Goal: Task Accomplishment & Management: Complete application form

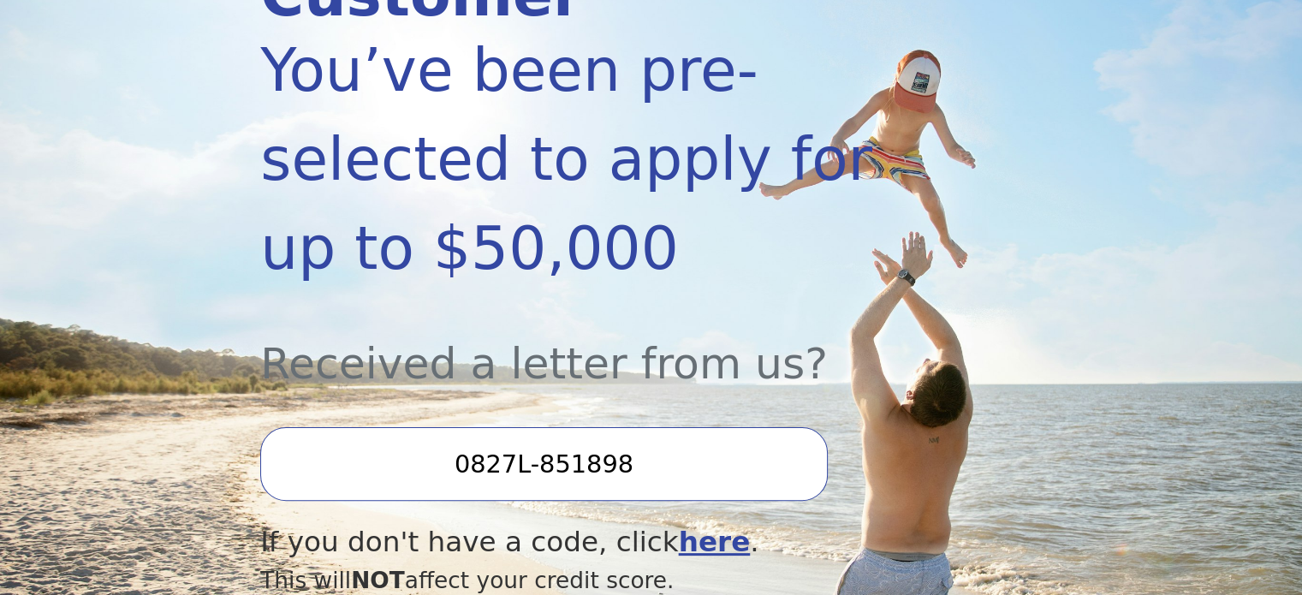
scroll to position [685, 0]
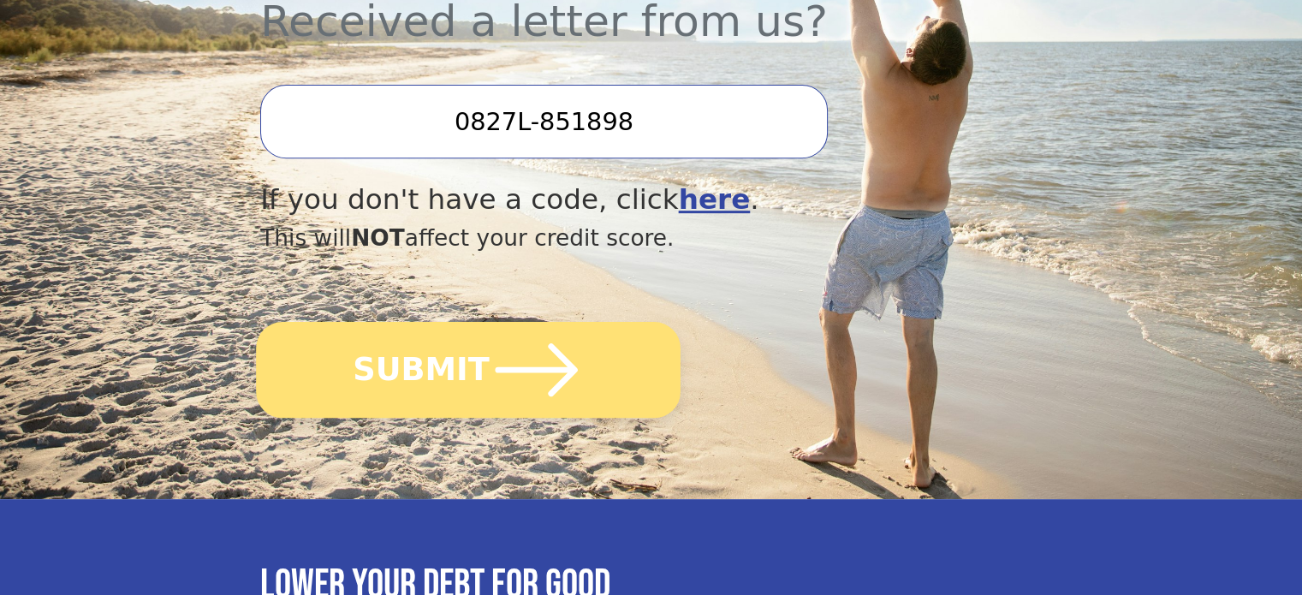
click at [476, 322] on button "SUBMIT" at bounding box center [468, 370] width 425 height 96
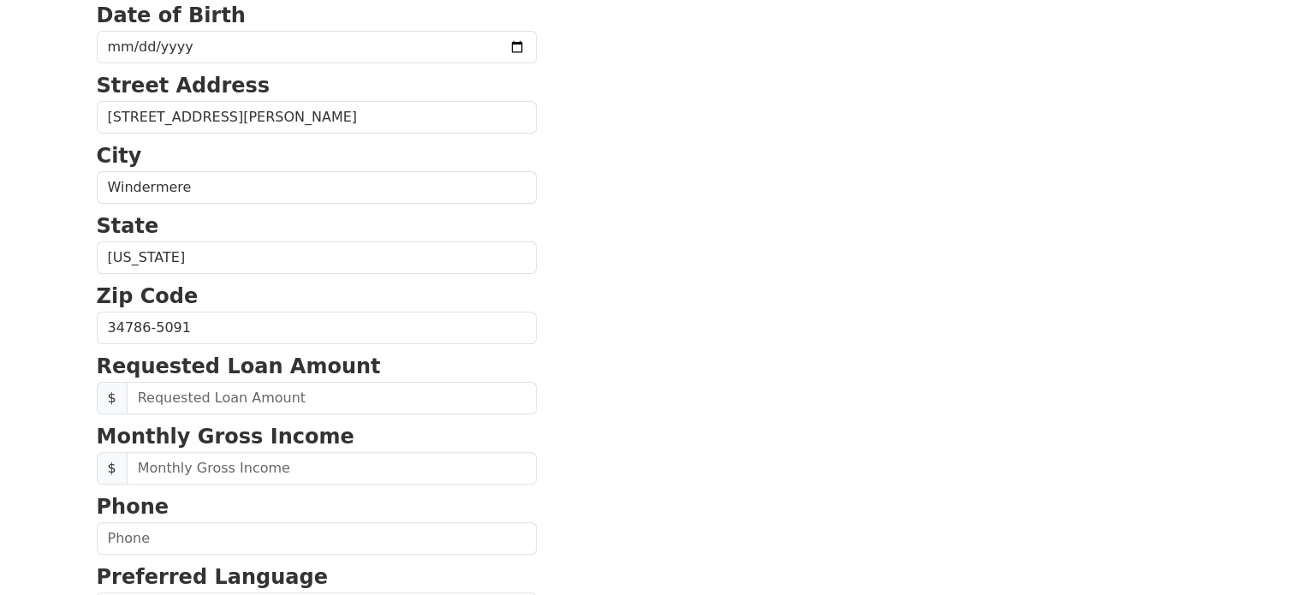
scroll to position [763, 0]
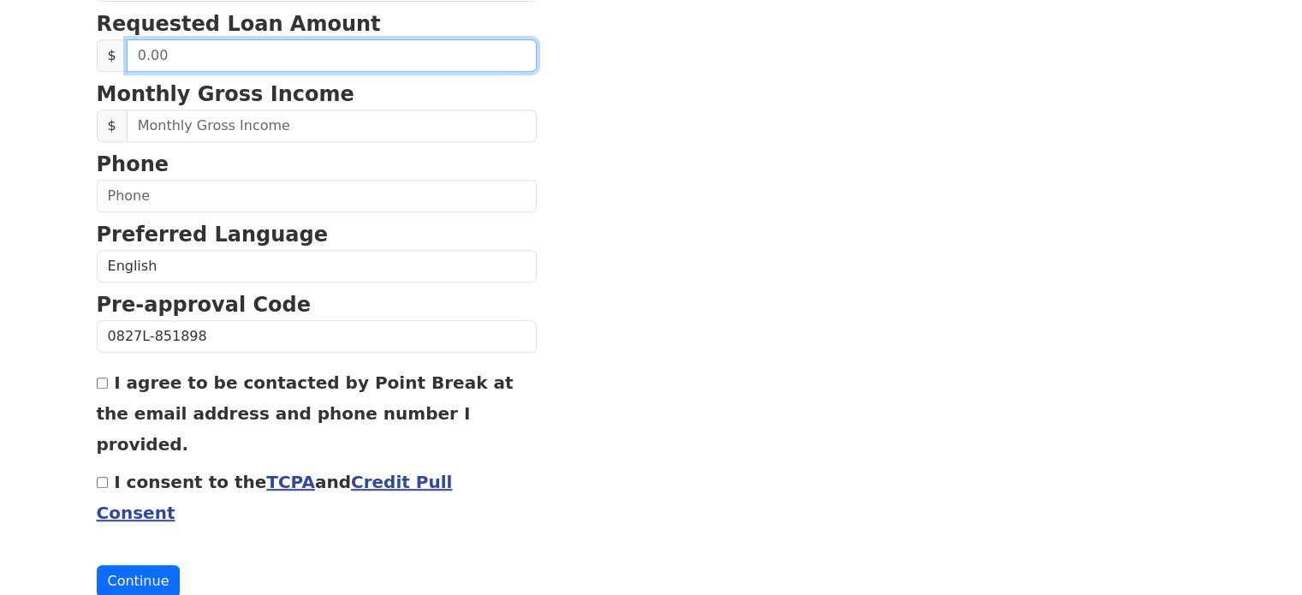
click at [261, 51] on input "text" at bounding box center [332, 55] width 410 height 33
type input "50,000.00"
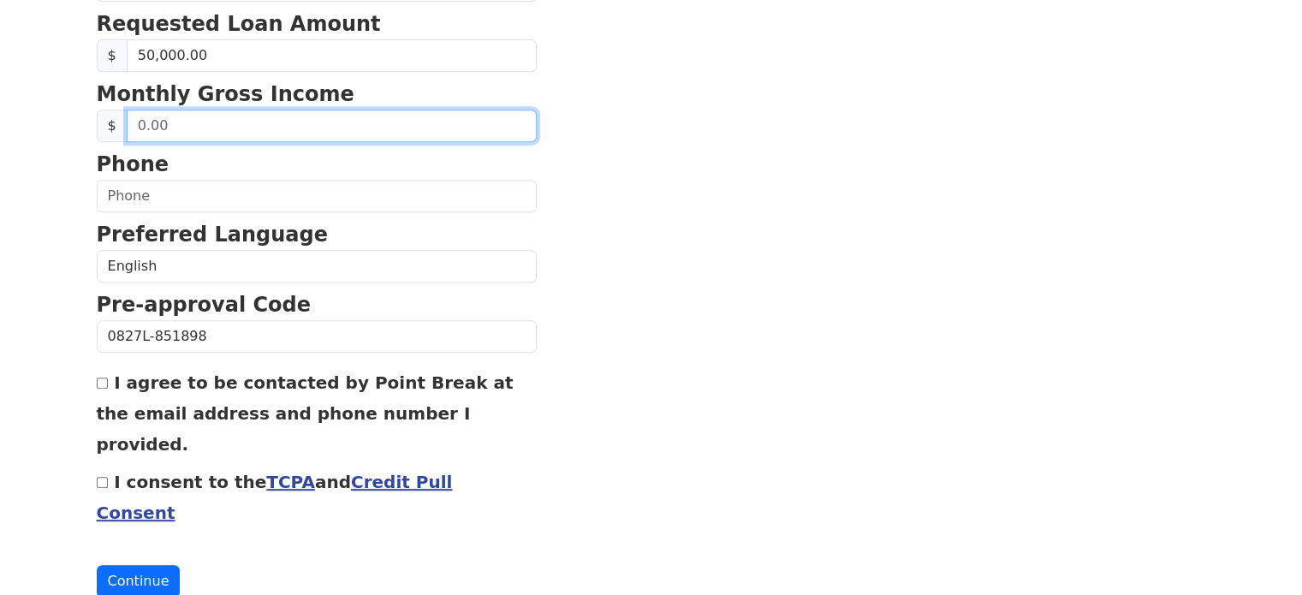
click at [244, 116] on input "text" at bounding box center [332, 126] width 410 height 33
type input "8,000.00"
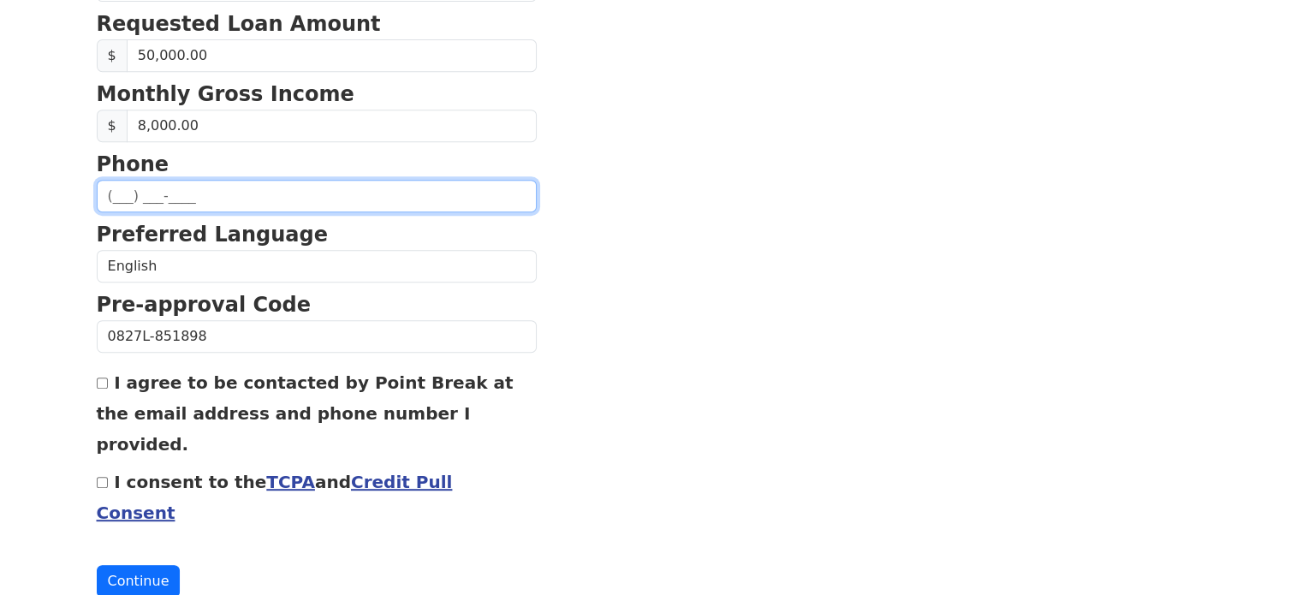
click at [226, 182] on input "text" at bounding box center [317, 196] width 440 height 33
type input "(407) 708-3285"
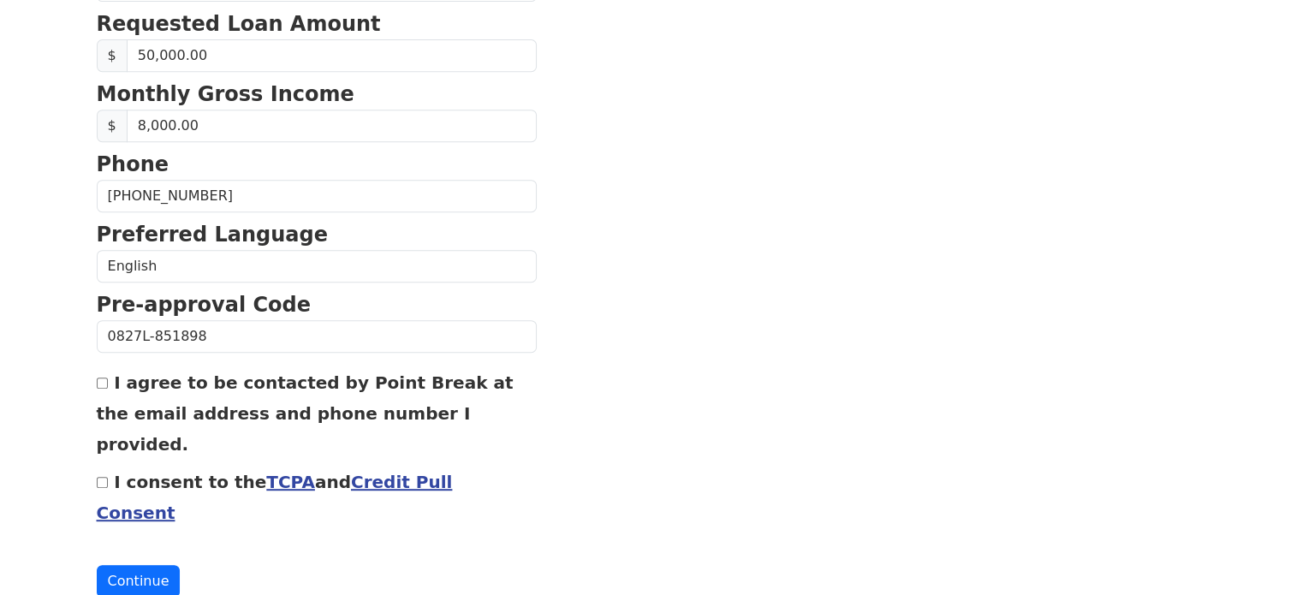
click at [98, 384] on input "I agree to be contacted by Point Break at the email address and phone number I …" at bounding box center [102, 383] width 11 height 11
checkbox input "true"
click at [104, 466] on div "I consent to the TCPA and Credit Pull Consent" at bounding box center [317, 497] width 440 height 62
click at [102, 477] on input "I consent to the TCPA and Credit Pull Consent" at bounding box center [102, 482] width 11 height 11
checkbox input "true"
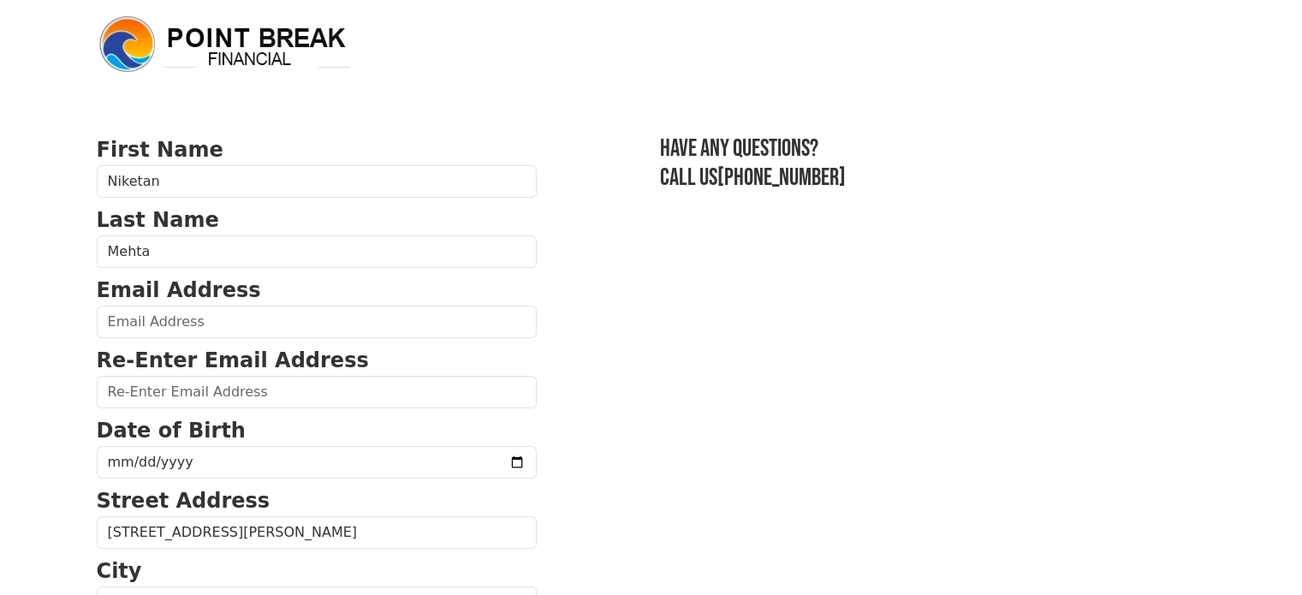
scroll to position [6, 0]
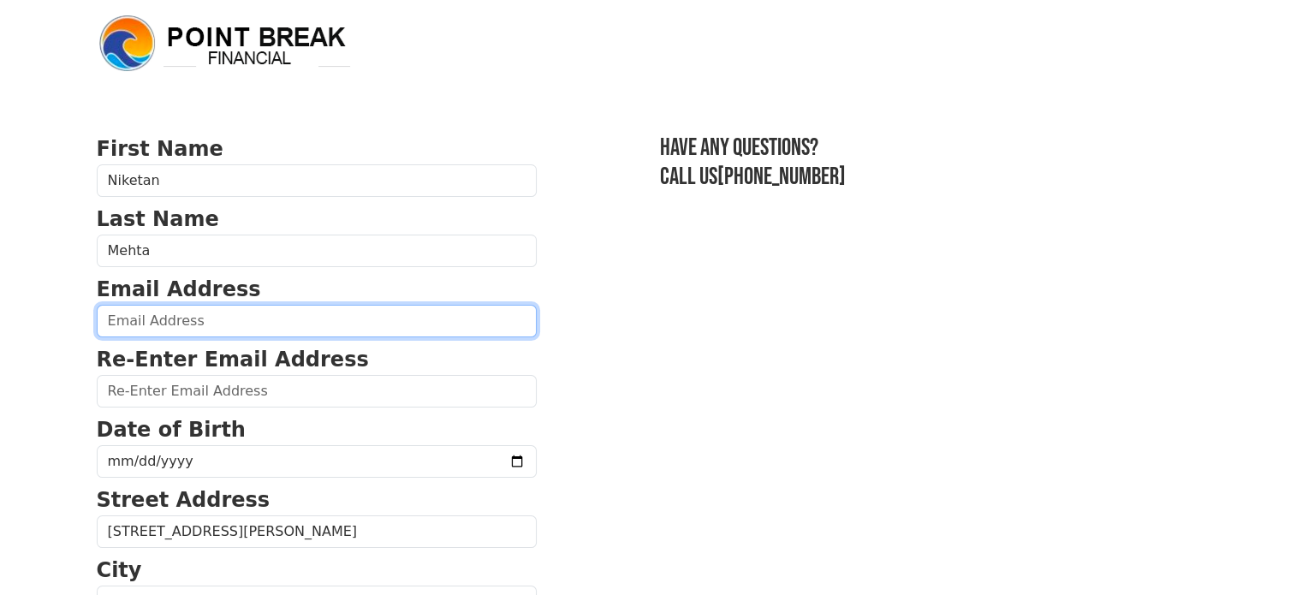
click at [443, 330] on input "email" at bounding box center [317, 321] width 440 height 33
type input "dealsandpromos2@gmail.com"
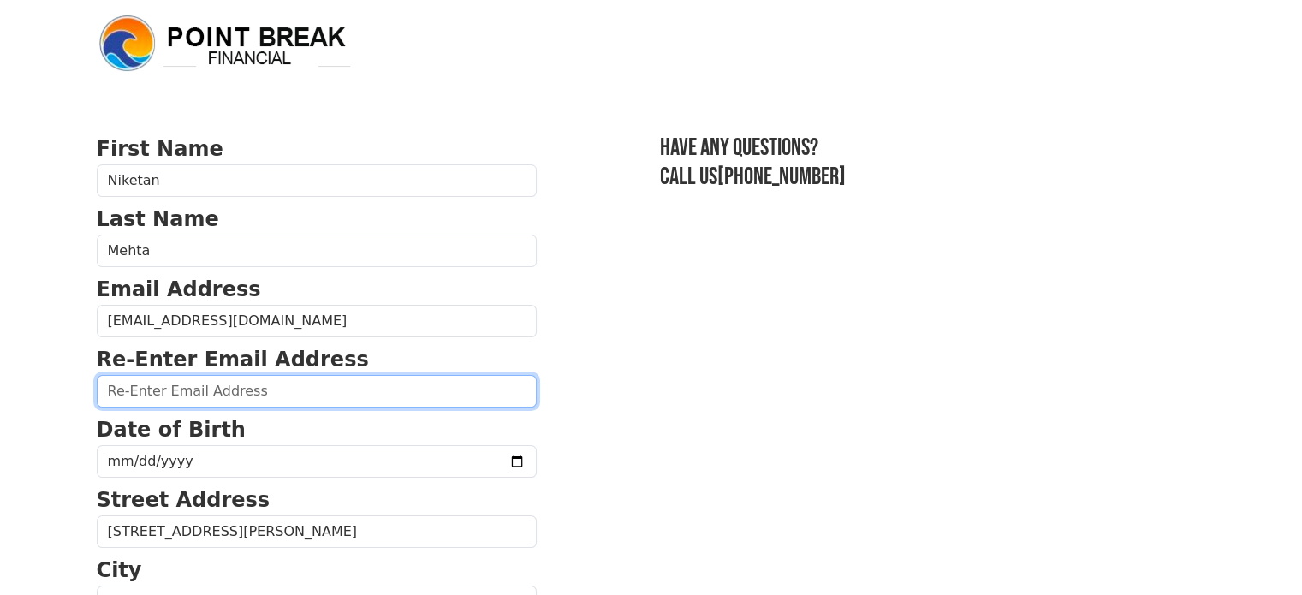
paste input "dealsandpromos2@gmail.com"
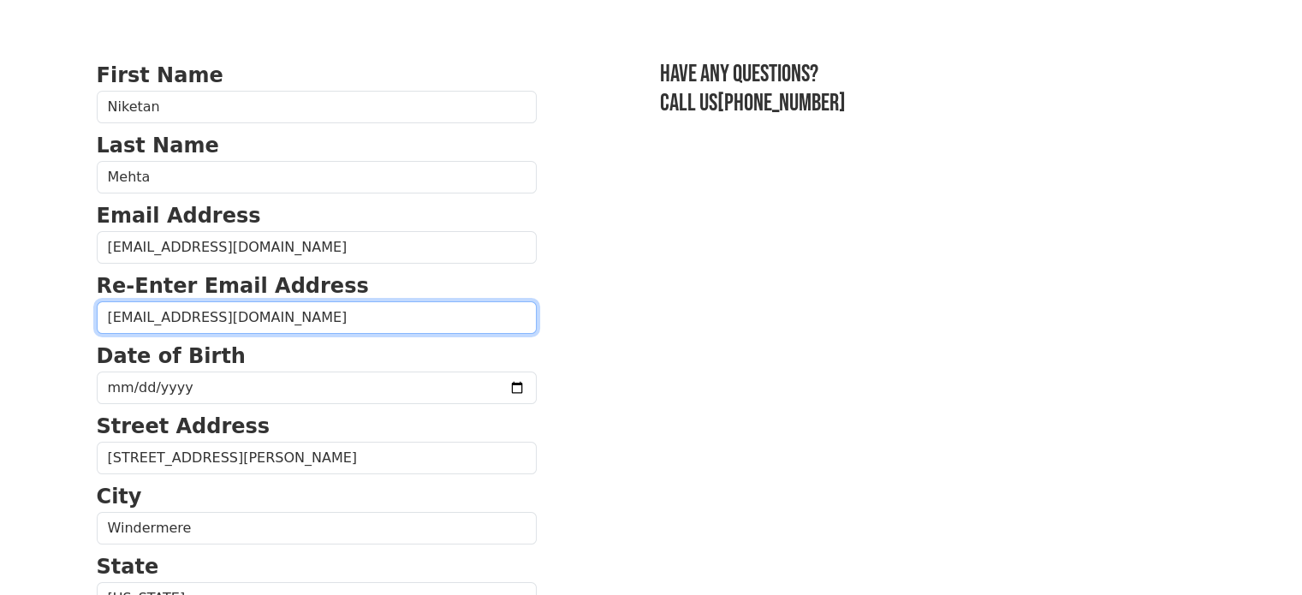
scroll to position [80, 0]
type input "dealsandpromos2@gmail.com"
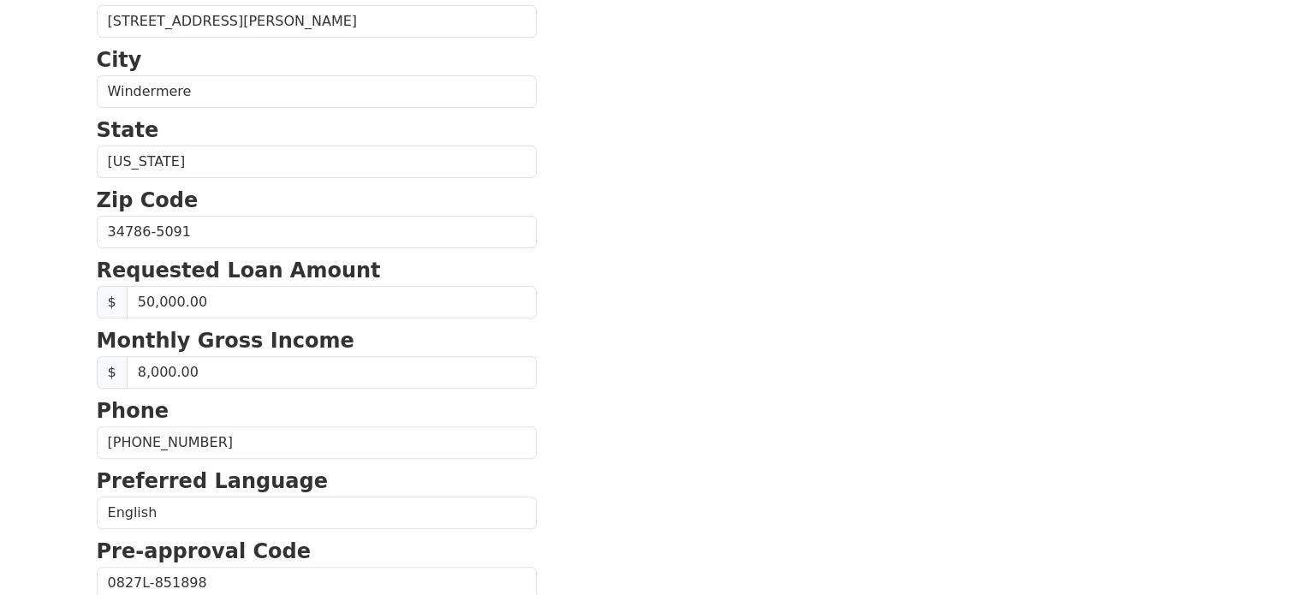
scroll to position [763, 0]
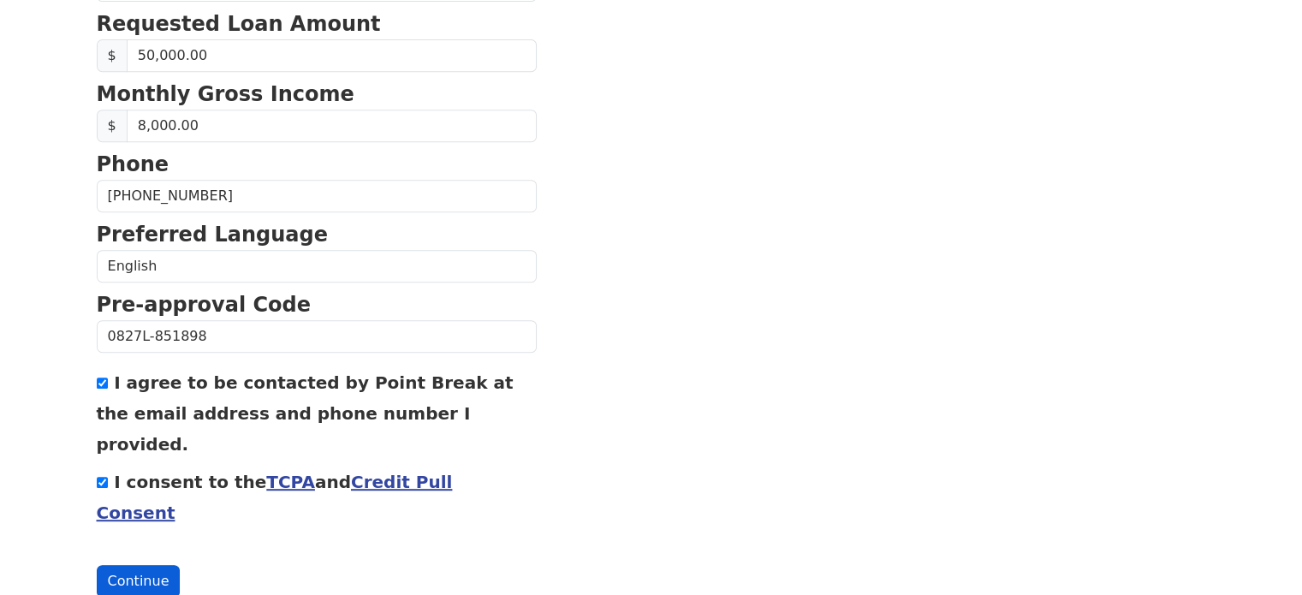
click at [154, 565] on button "Continue" at bounding box center [139, 581] width 84 height 33
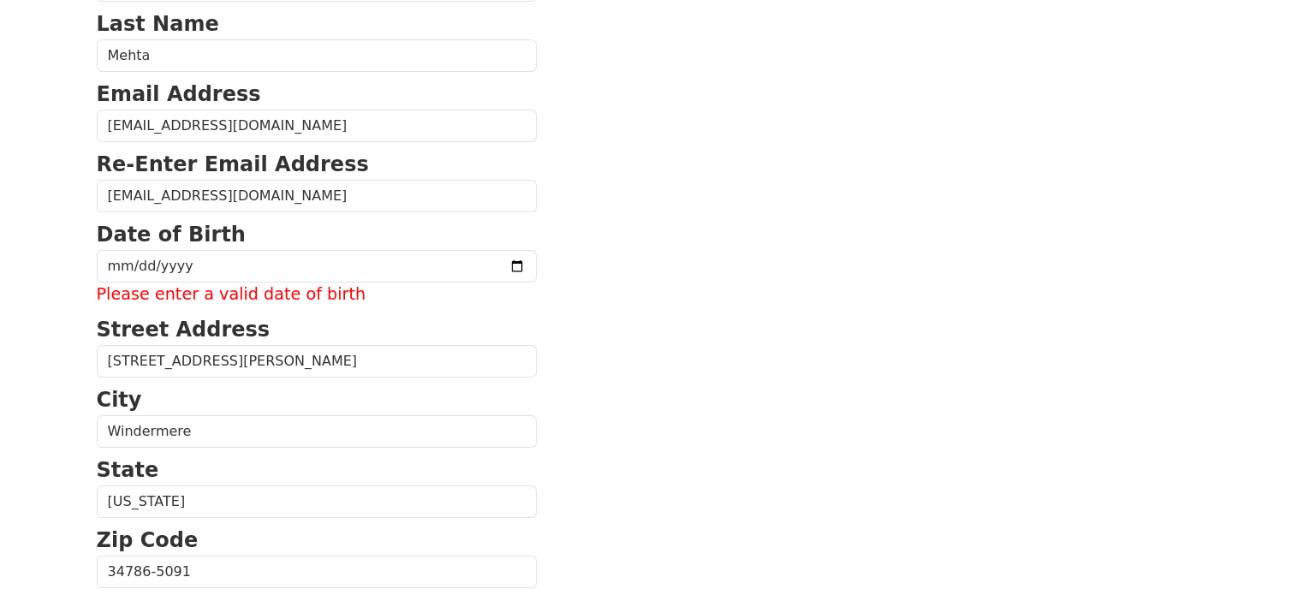
scroll to position [200, 0]
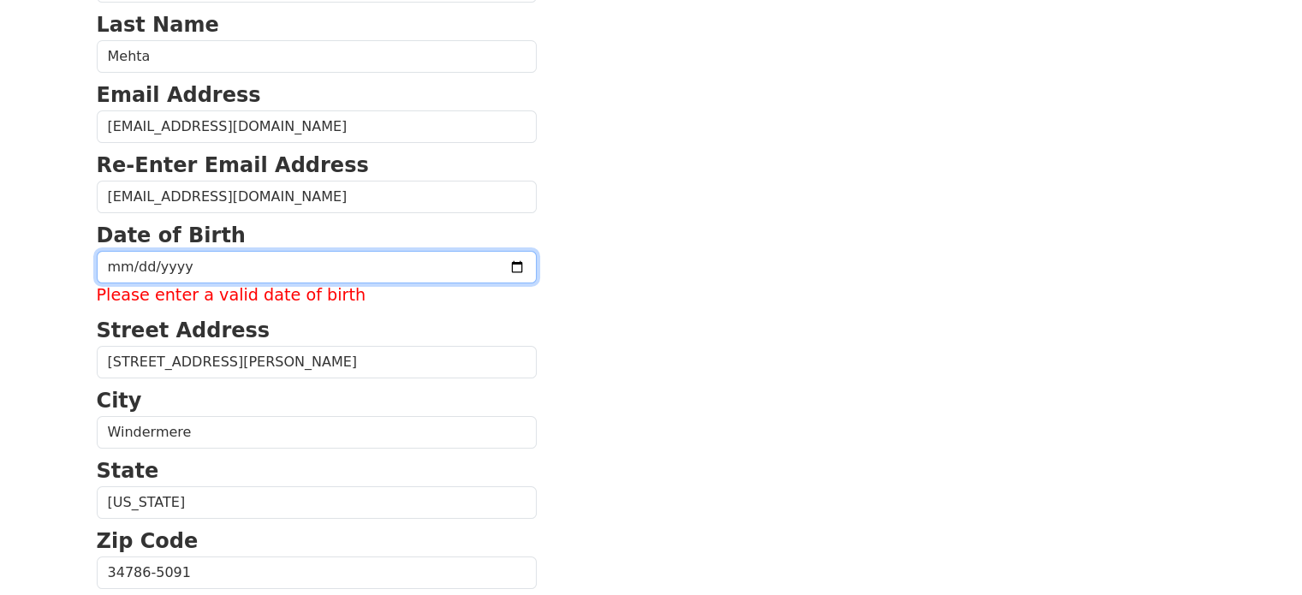
click at [467, 268] on input "date" at bounding box center [317, 267] width 440 height 33
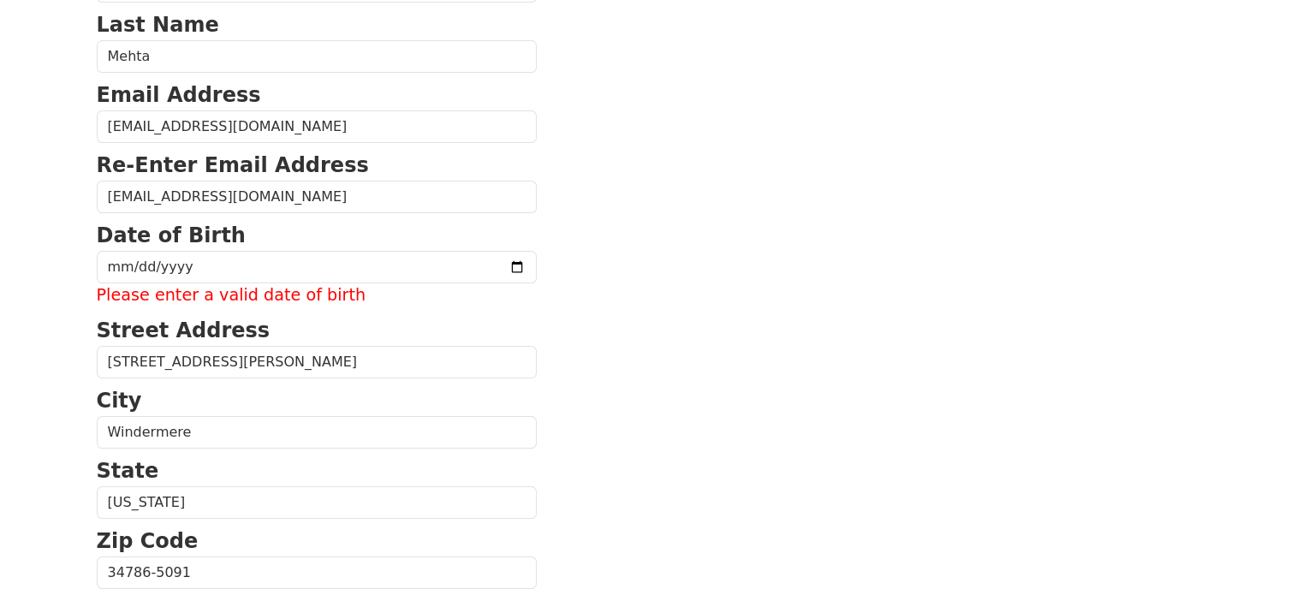
click at [524, 330] on section "First Name Niketan Last Name Mehta Email Address dealsandpromos2@gmail.com Re-E…" at bounding box center [651, 562] width 1109 height 1246
